Goal: Transaction & Acquisition: Purchase product/service

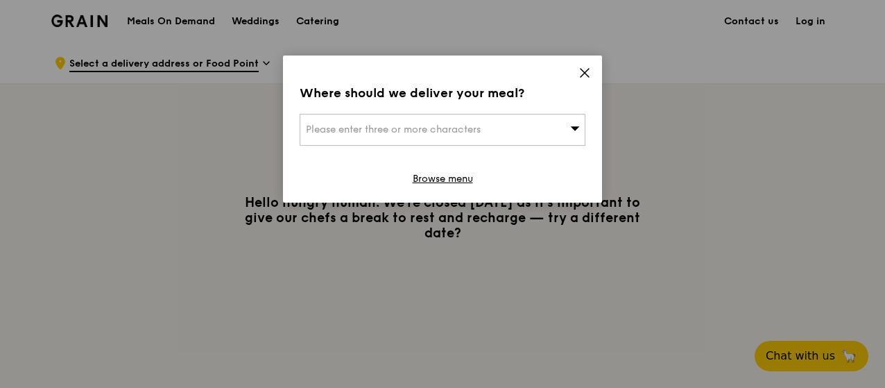
click at [416, 135] on span "Please enter three or more characters" at bounding box center [393, 129] width 175 height 12
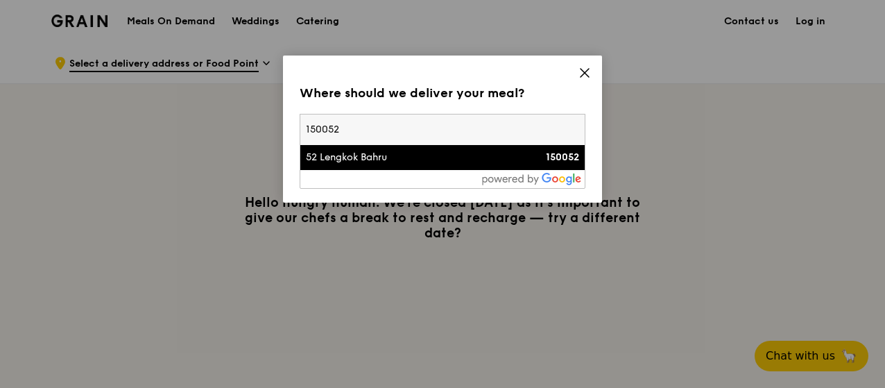
type input "150052"
click at [373, 160] on div "52 Lengkok Bahru" at bounding box center [408, 158] width 205 height 14
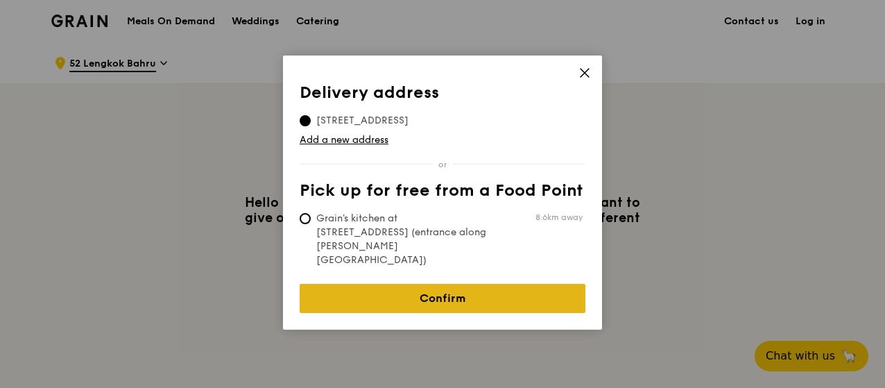
click at [469, 284] on link "Confirm" at bounding box center [443, 298] width 286 height 29
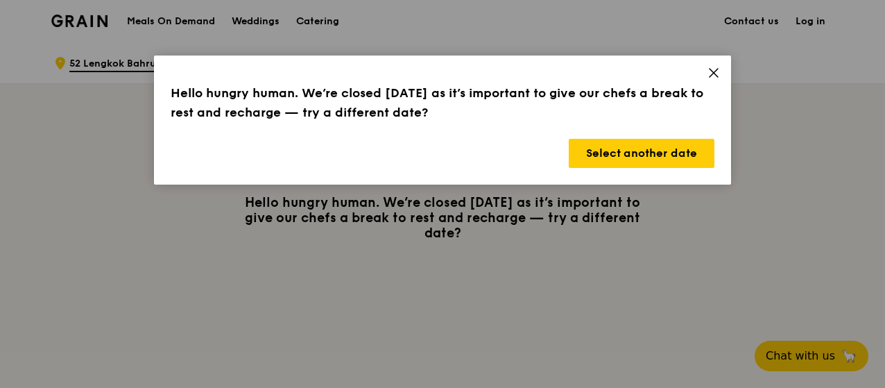
click at [717, 69] on icon at bounding box center [714, 73] width 8 height 8
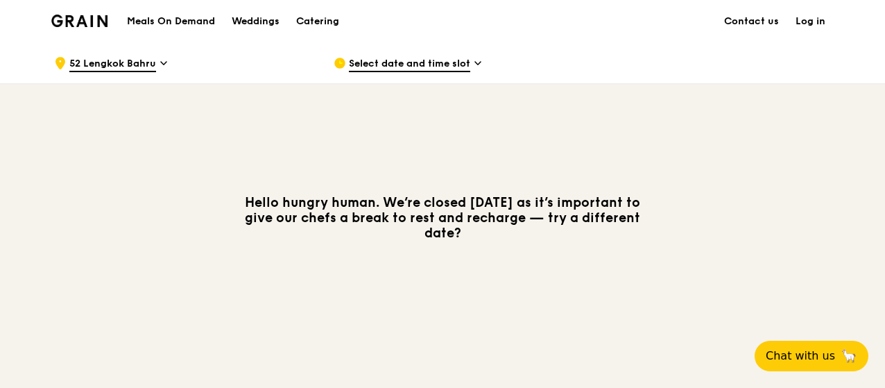
click at [441, 58] on span "Select date and time slot" at bounding box center [409, 64] width 121 height 15
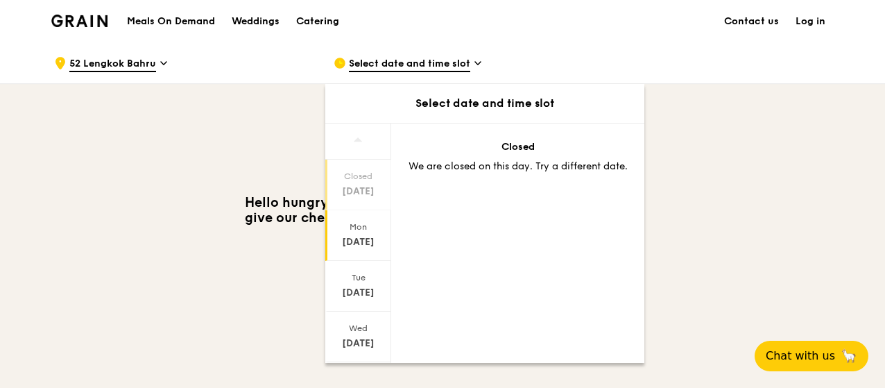
click at [357, 255] on div "Mon Aug 25" at bounding box center [358, 235] width 66 height 51
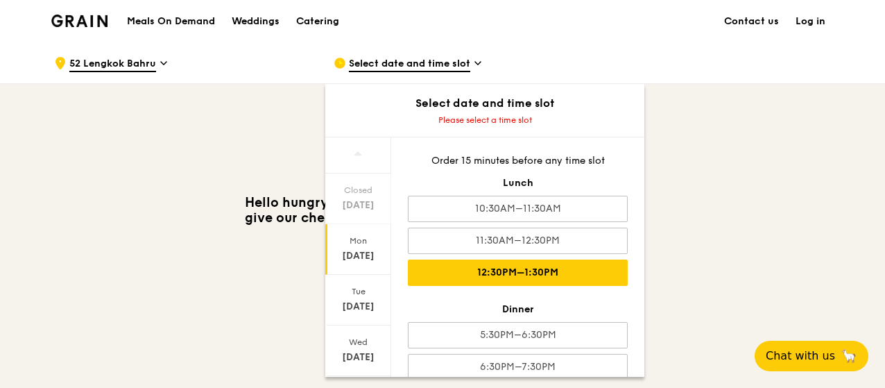
click at [538, 260] on div "12:30PM–1:30PM" at bounding box center [518, 272] width 220 height 26
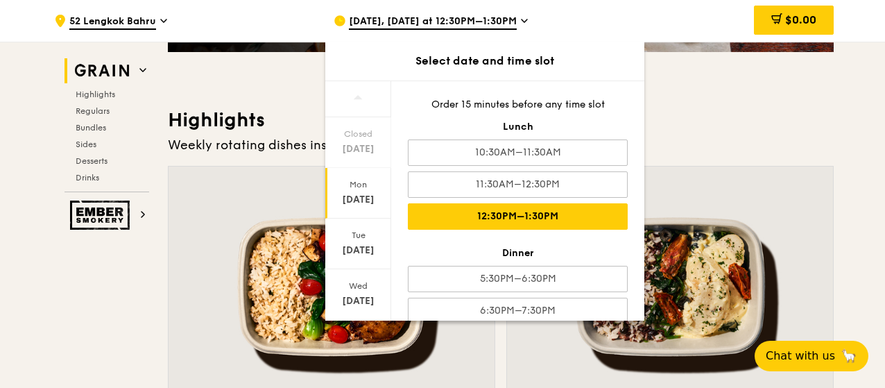
scroll to position [17, 0]
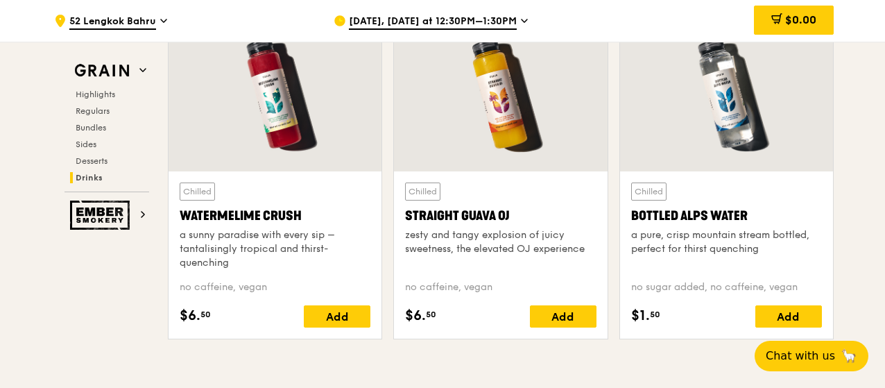
scroll to position [5265, 0]
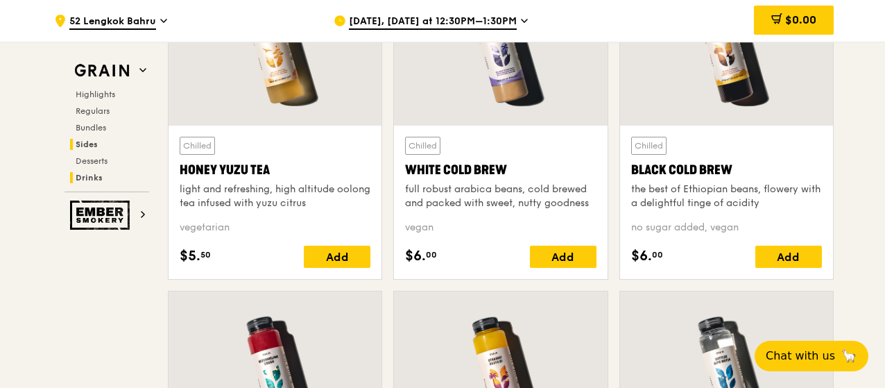
click at [87, 145] on span "Sides" at bounding box center [87, 144] width 22 height 10
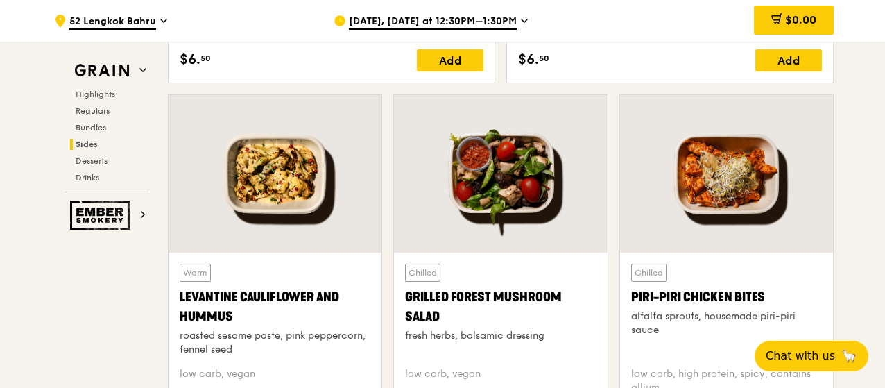
scroll to position [3086, 0]
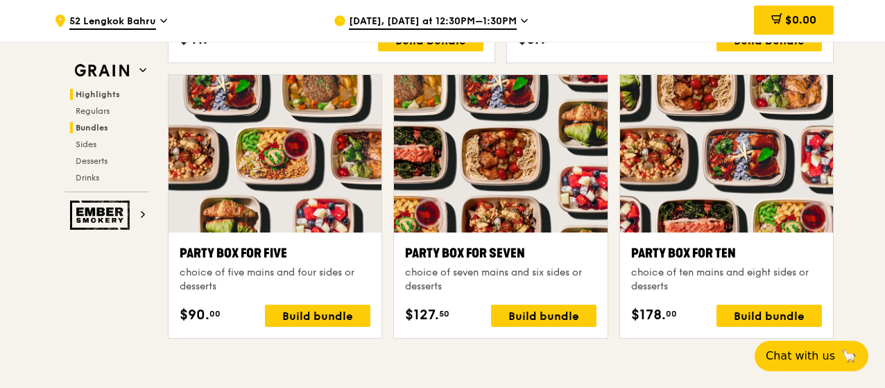
click at [101, 91] on span "Highlights" at bounding box center [98, 94] width 44 height 10
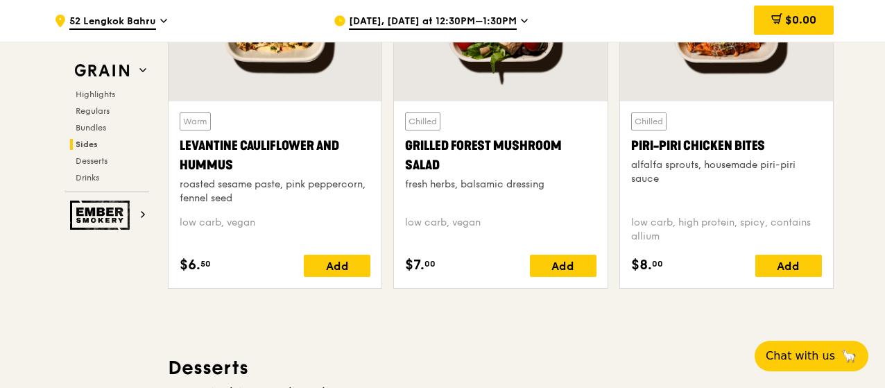
scroll to position [3860, 0]
